Goal: Information Seeking & Learning: Check status

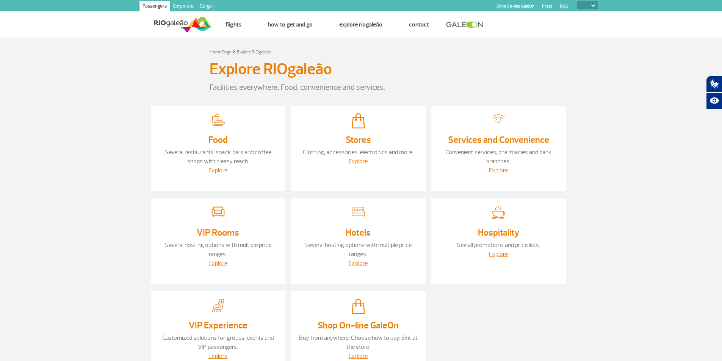
select select
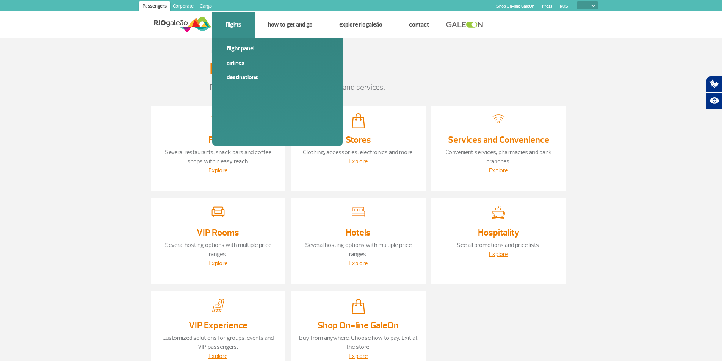
click at [231, 50] on link "Flight panel" at bounding box center [278, 48] width 102 height 8
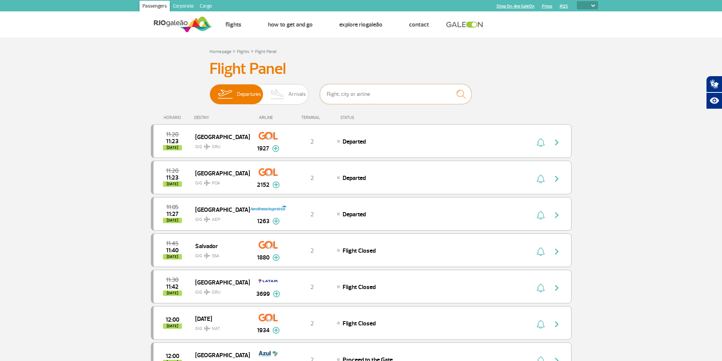
click at [383, 96] on input "text" at bounding box center [396, 94] width 152 height 20
click at [352, 99] on input "text" at bounding box center [396, 94] width 152 height 20
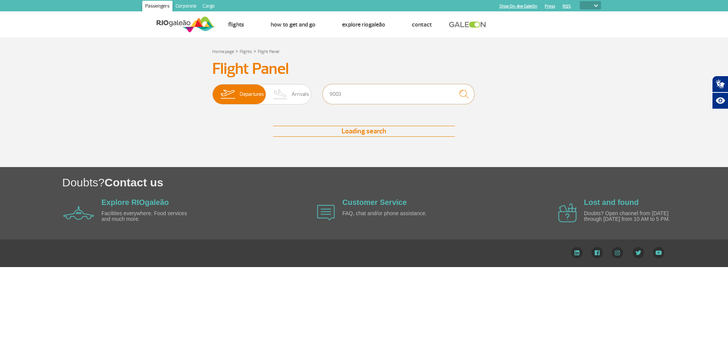
type input "9003"
click at [464, 96] on img "submit" at bounding box center [464, 94] width 16 height 16
click at [349, 96] on input "9003" at bounding box center [399, 94] width 152 height 20
click at [350, 96] on input "9003" at bounding box center [399, 94] width 152 height 20
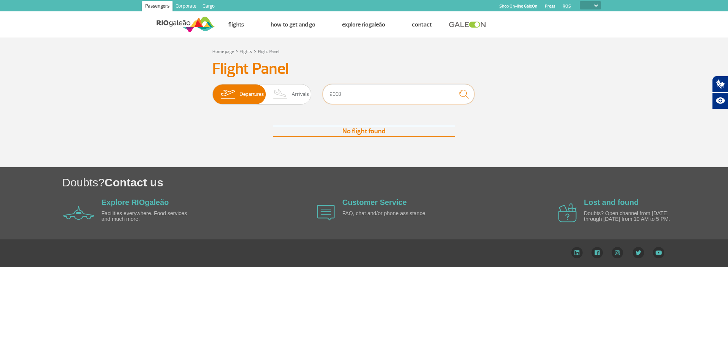
click at [350, 96] on input "9003" at bounding box center [399, 94] width 152 height 20
type input "l"
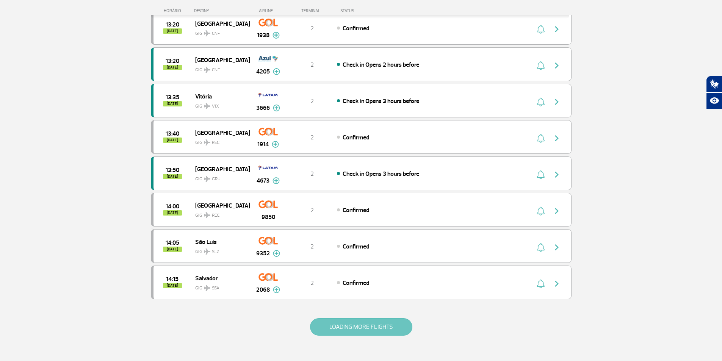
scroll to position [568, 0]
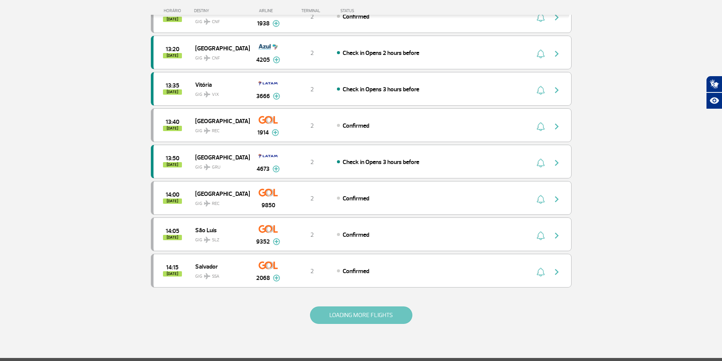
click at [343, 316] on button "LOADING MORE FLIGHTS" at bounding box center [361, 315] width 102 height 17
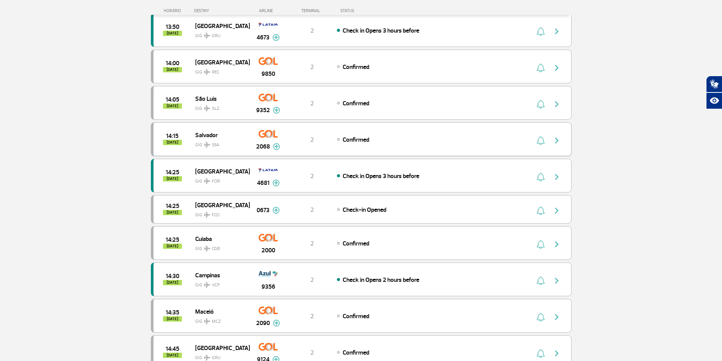
scroll to position [720, 0]
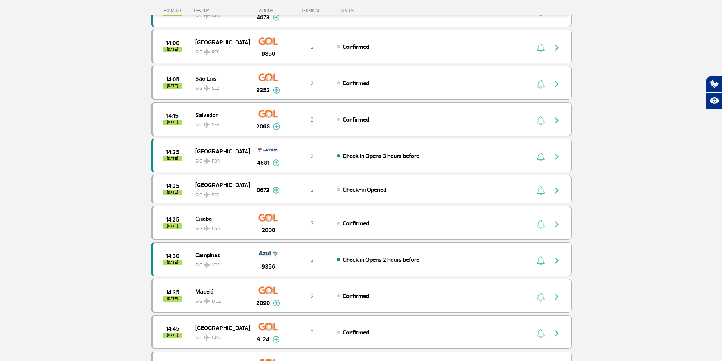
click at [556, 121] on img "button" at bounding box center [556, 120] width 9 height 9
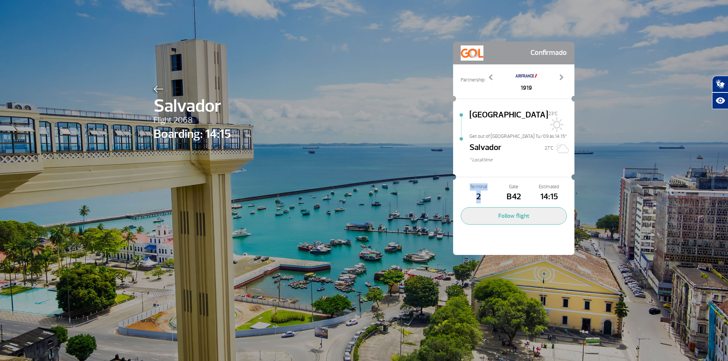
drag, startPoint x: 476, startPoint y: 185, endPoint x: 461, endPoint y: 175, distance: 18.1
click at [461, 183] on div "Terminal 2" at bounding box center [477, 193] width 35 height 20
copy div "Terminal 2"
click at [155, 88] on img at bounding box center [158, 89] width 10 height 7
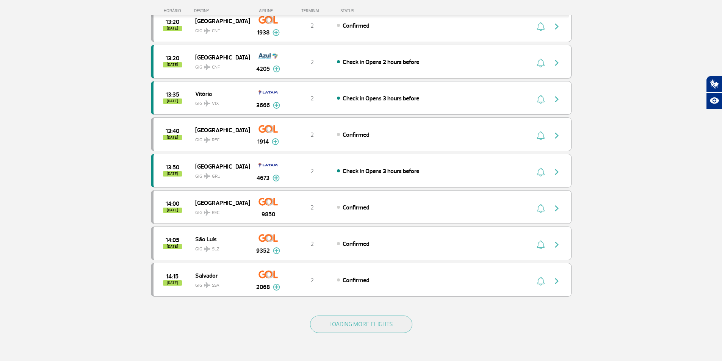
scroll to position [565, 0]
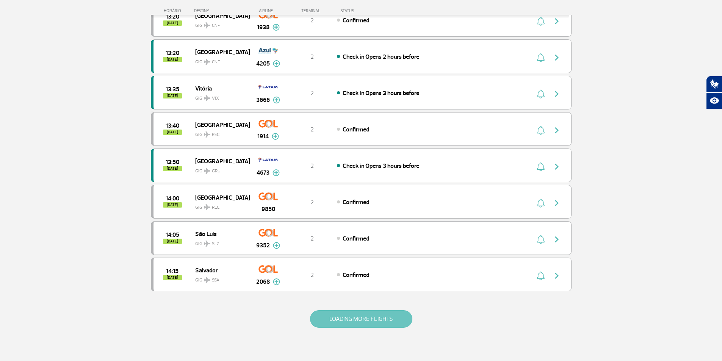
click at [364, 324] on button "LOADING MORE FLIGHTS" at bounding box center [361, 318] width 102 height 17
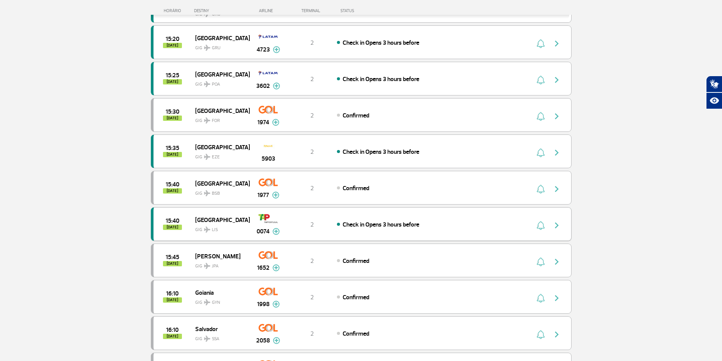
scroll to position [1044, 0]
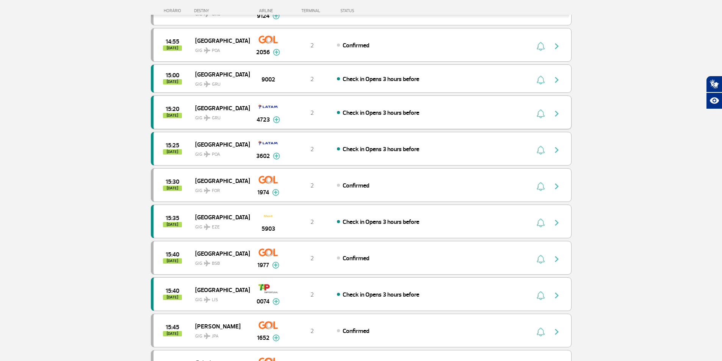
click at [560, 115] on img "button" at bounding box center [556, 113] width 9 height 9
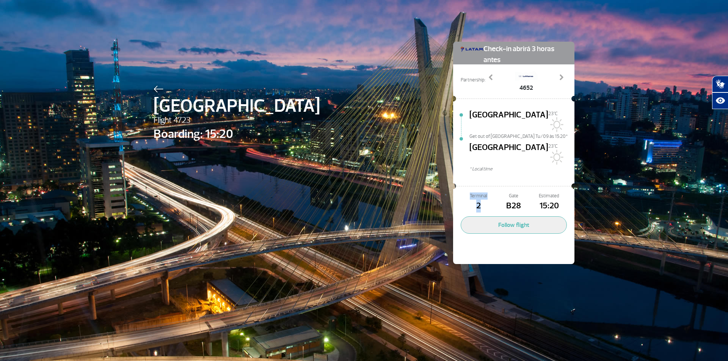
drag, startPoint x: 485, startPoint y: 186, endPoint x: 466, endPoint y: 176, distance: 22.2
click at [466, 193] on div "Terminal 2" at bounding box center [477, 203] width 35 height 20
